Goal: Find specific page/section: Find specific page/section

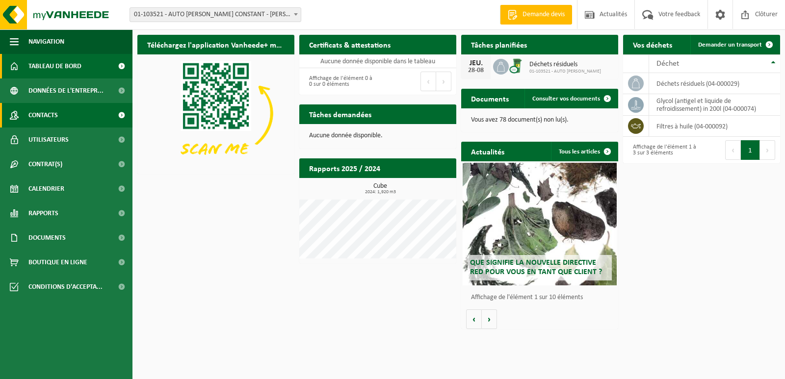
click at [95, 116] on link "Contacts" at bounding box center [66, 115] width 133 height 25
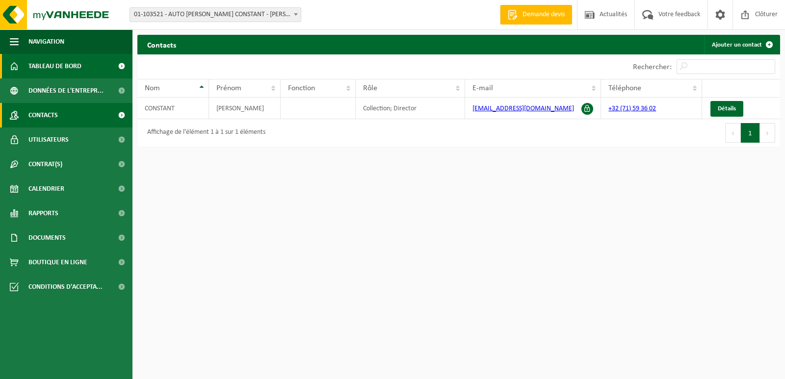
click at [79, 63] on span "Tableau de bord" at bounding box center [54, 66] width 53 height 25
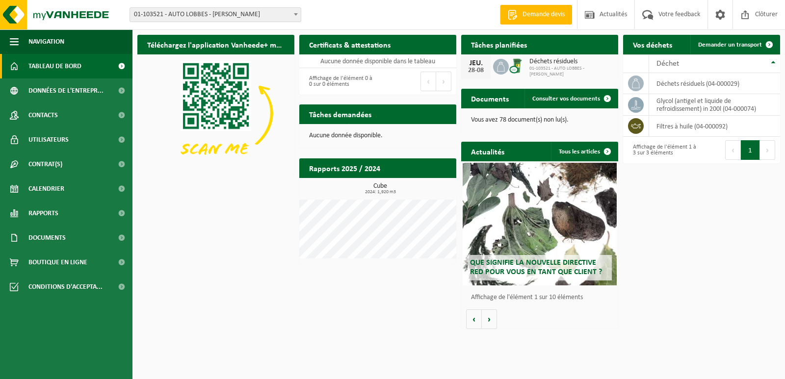
click at [271, 299] on div "Téléchargez l'application Vanheede+ maintenant! Cachez Certificats & attestatio…" at bounding box center [459, 182] width 648 height 304
click at [242, 225] on div "Téléchargez l'application Vanheede+ maintenant! Cachez Certificats & attestatio…" at bounding box center [459, 182] width 648 height 304
click at [752, 15] on span at bounding box center [745, 14] width 15 height 29
